Goal: Find specific page/section: Find specific page/section

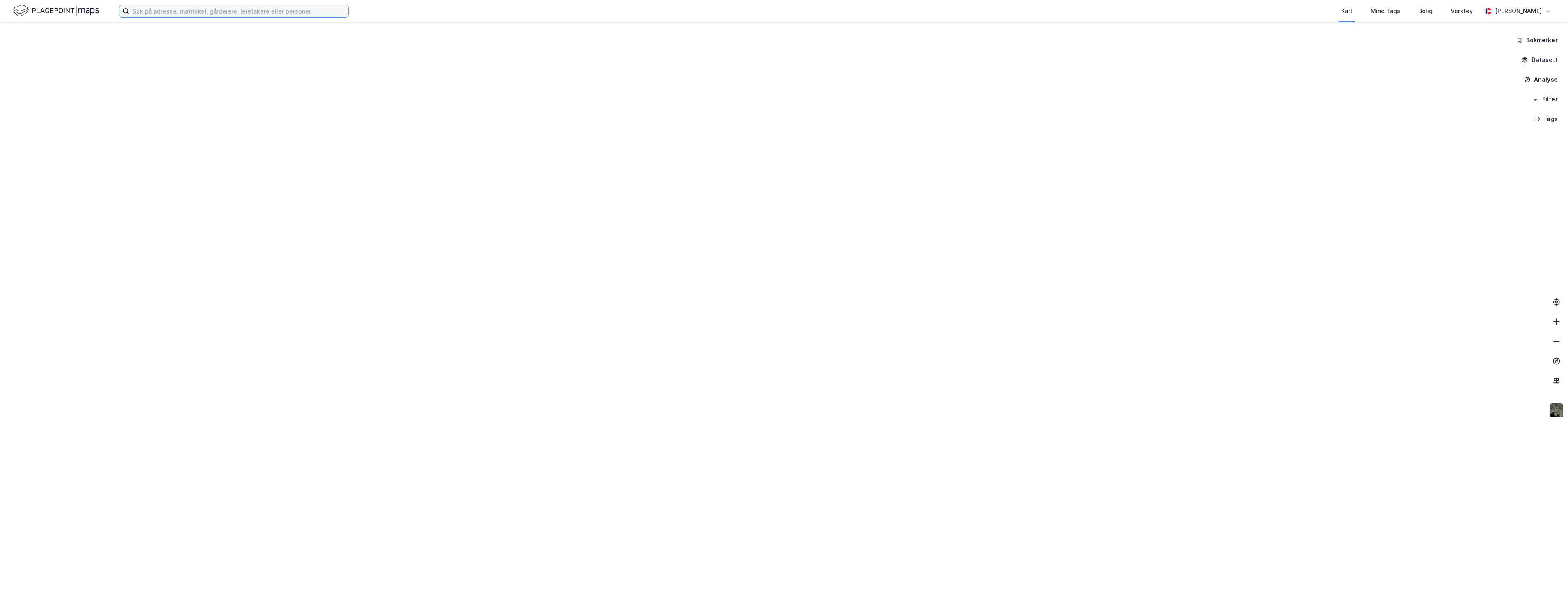
click at [174, 14] on input at bounding box center [239, 11] width 219 height 13
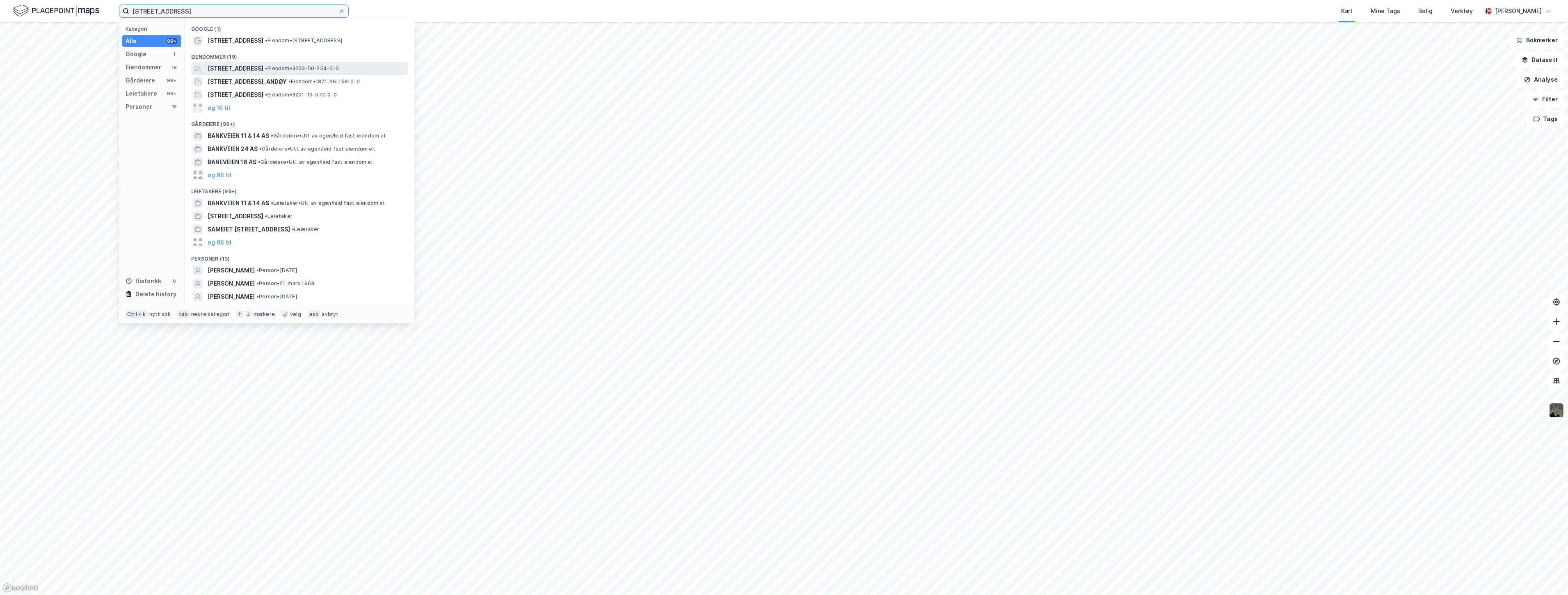
type input "[STREET_ADDRESS]"
click at [263, 69] on span "[STREET_ADDRESS]" at bounding box center [235, 68] width 56 height 10
